Goal: Find specific page/section: Find specific page/section

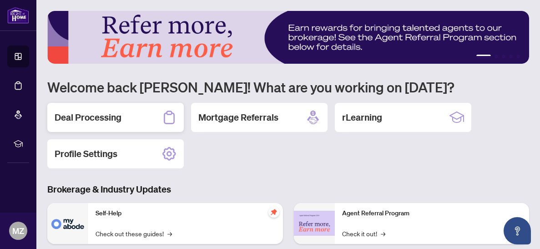
click at [96, 112] on h2 "Deal Processing" at bounding box center [88, 117] width 67 height 13
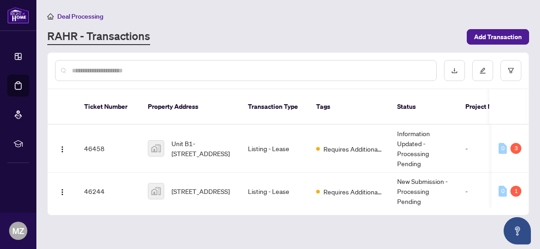
click at [130, 70] on input "text" at bounding box center [250, 71] width 357 height 10
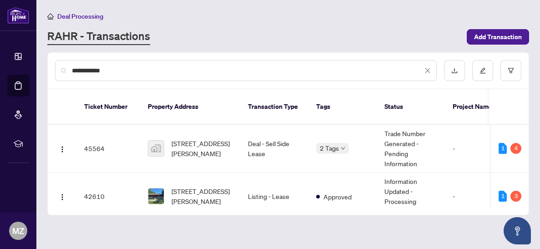
type input "**********"
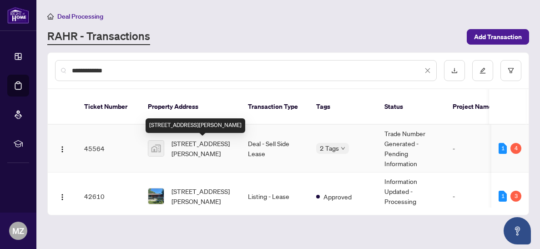
click at [198, 148] on span "[STREET_ADDRESS][PERSON_NAME]" at bounding box center [203, 148] width 62 height 20
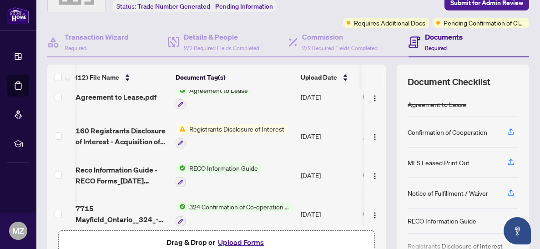
click at [193, 178] on td "RECO Information Guide" at bounding box center [234, 175] width 125 height 39
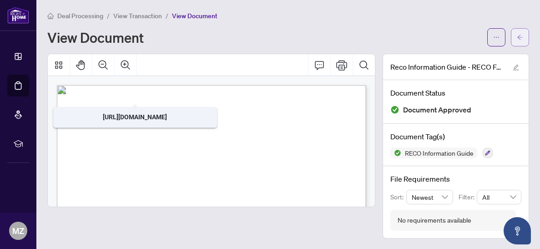
click at [519, 36] on icon "arrow-left" at bounding box center [519, 37] width 5 height 5
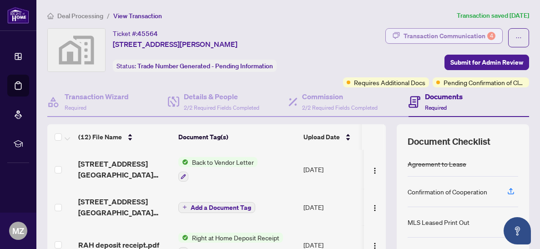
click at [467, 37] on div "Transaction Communication 4" at bounding box center [450, 36] width 92 height 15
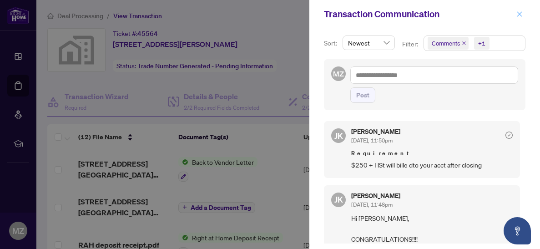
click at [520, 14] on icon "close" at bounding box center [520, 14] width 6 height 6
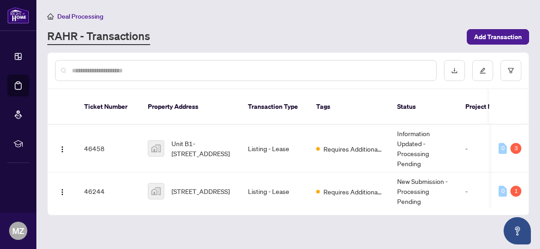
click at [157, 73] on input "text" at bounding box center [250, 71] width 357 height 10
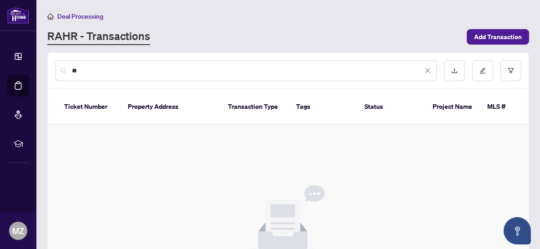
type input "*"
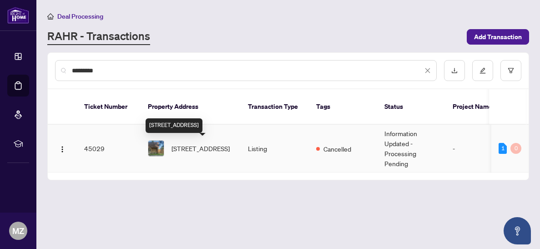
type input "*********"
click at [185, 148] on span "[STREET_ADDRESS]" at bounding box center [201, 148] width 58 height 10
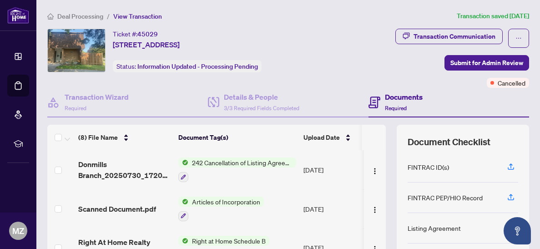
click at [237, 162] on span "242 Cancellation of Listing Agreement - Authority to Offer for Sale" at bounding box center [242, 162] width 108 height 10
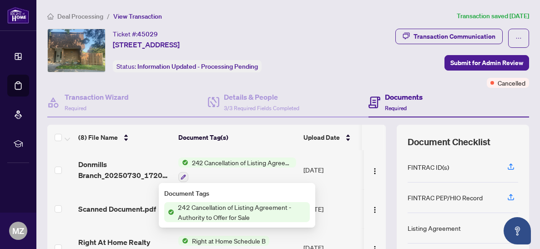
click at [228, 166] on span "242 Cancellation of Listing Agreement - Authority to Offer for Sale" at bounding box center [242, 162] width 108 height 10
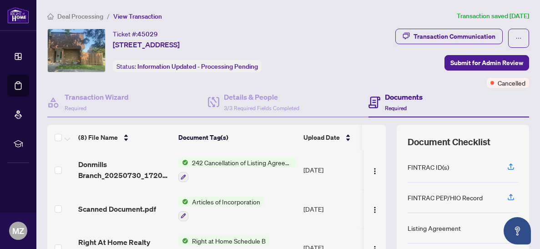
click at [213, 162] on span "242 Cancellation of Listing Agreement - Authority to Offer for Sale" at bounding box center [242, 162] width 108 height 10
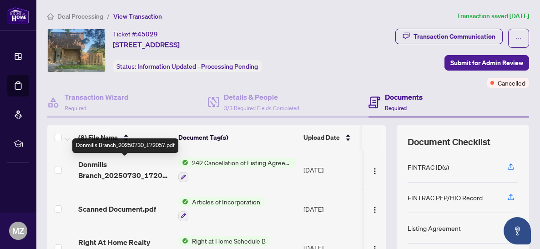
click at [151, 172] on span "Donmills Branch_20250730_172057.pdf" at bounding box center [124, 170] width 93 height 22
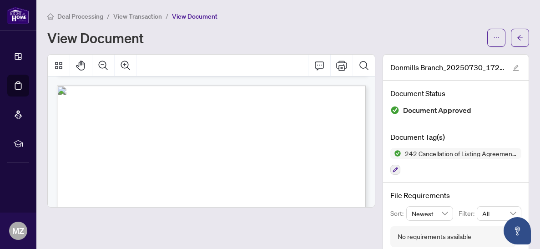
scroll to position [448, 0]
click at [521, 36] on icon "arrow-left" at bounding box center [520, 38] width 6 height 6
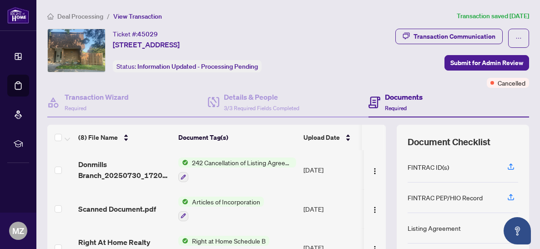
click at [86, 171] on span "Donmills Branch_20250730_172057.pdf" at bounding box center [124, 170] width 93 height 22
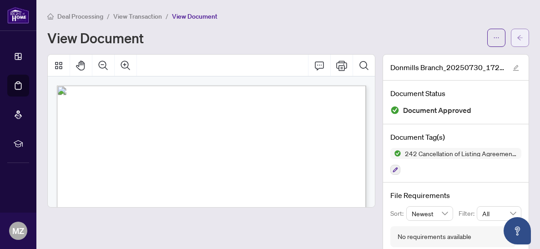
click at [518, 41] on span "button" at bounding box center [520, 37] width 6 height 15
